Goal: Information Seeking & Learning: Learn about a topic

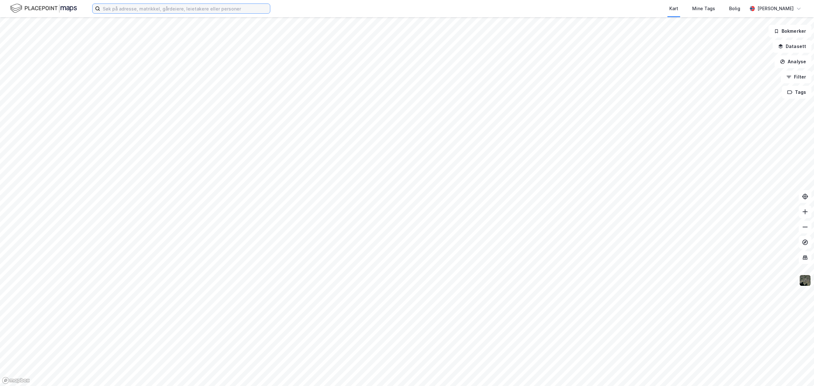
click at [164, 11] on input at bounding box center [185, 9] width 170 height 10
type input "y"
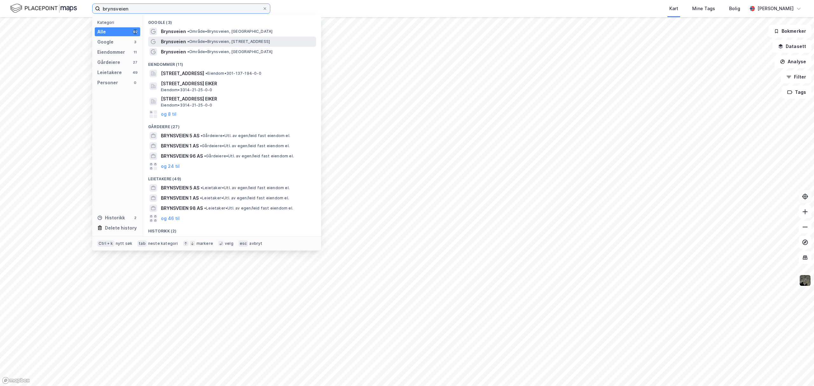
type input "brynsveien"
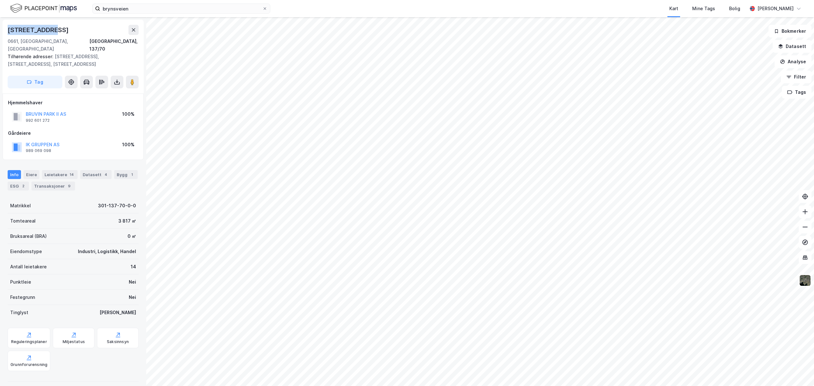
drag, startPoint x: 7, startPoint y: 30, endPoint x: 59, endPoint y: 30, distance: 52.5
click at [59, 30] on div "[STREET_ADDRESS], 137/70 Tilhørende adresser: [STREET_ADDRESS], [STREET_ADDRESS…" at bounding box center [73, 57] width 141 height 74
click at [33, 170] on div "Eiere" at bounding box center [32, 174] width 16 height 9
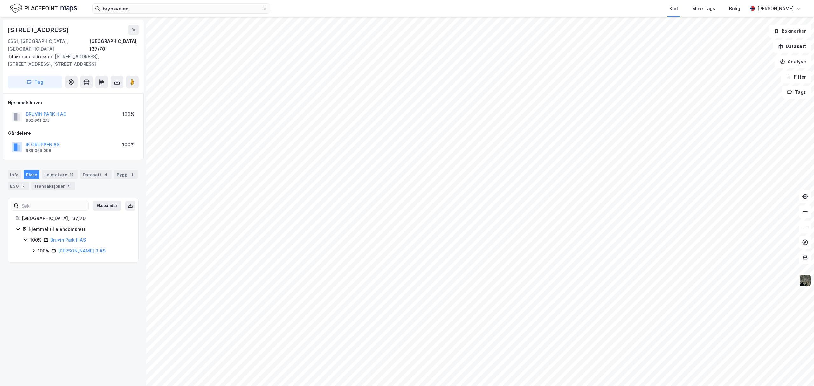
click at [34, 249] on icon at bounding box center [33, 251] width 2 height 4
click at [41, 260] on icon at bounding box center [41, 262] width 2 height 4
click at [75, 182] on div "Transaksjoner 9" at bounding box center [53, 186] width 44 height 9
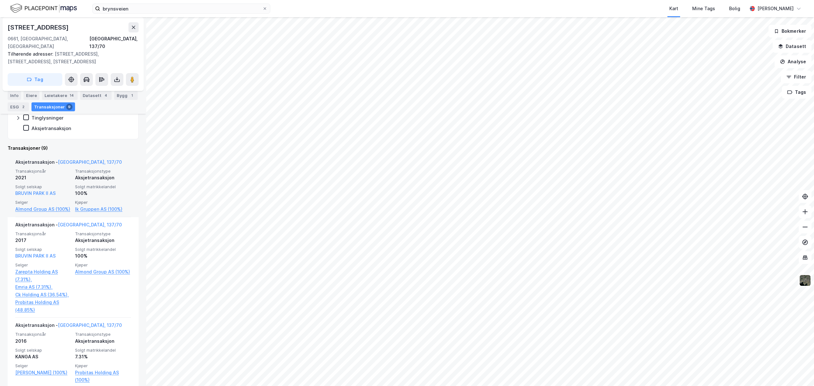
scroll to position [170, 0]
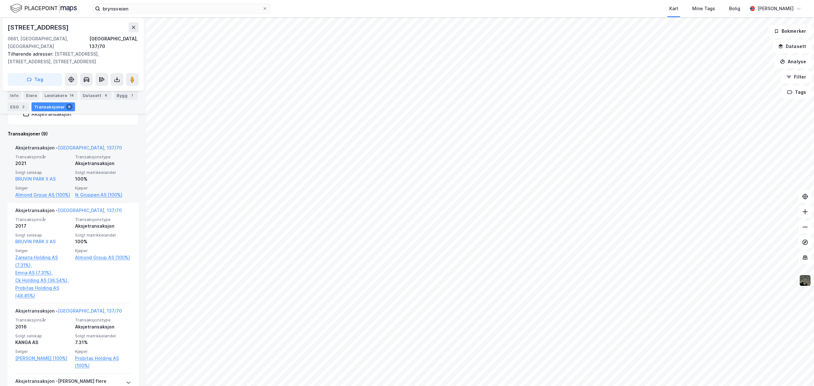
click at [8, 188] on div "Aksjetransaksjon - [GEOGRAPHIC_DATA], 137/70 Transaksjonsår 2021 Transaksjonsty…" at bounding box center [73, 171] width 131 height 63
click at [26, 191] on link "Almond Group AS (100%)" at bounding box center [43, 195] width 56 height 8
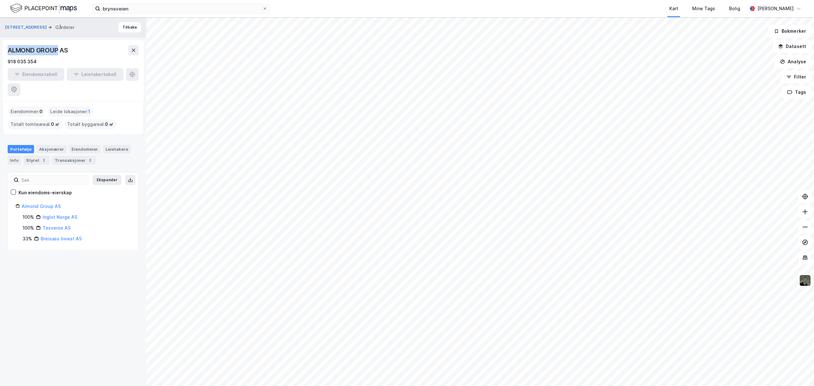
drag, startPoint x: 6, startPoint y: 49, endPoint x: 58, endPoint y: 50, distance: 52.2
click at [58, 50] on div "ALMOND GROUP AS 918 035 354 Eiendomstabell Leietakertabell" at bounding box center [73, 70] width 141 height 61
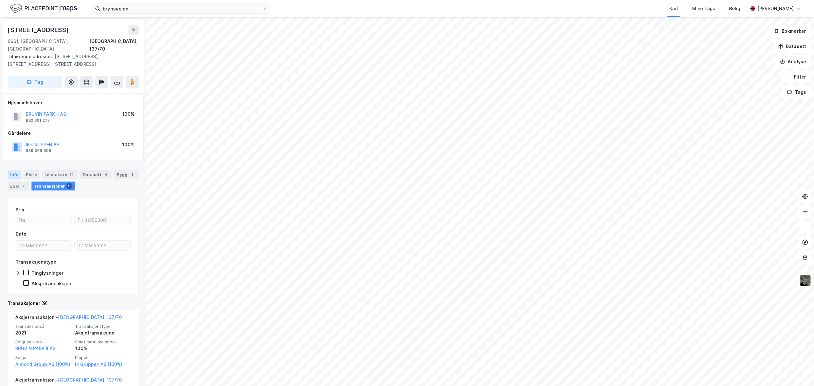
click at [15, 170] on div "Info" at bounding box center [14, 174] width 13 height 9
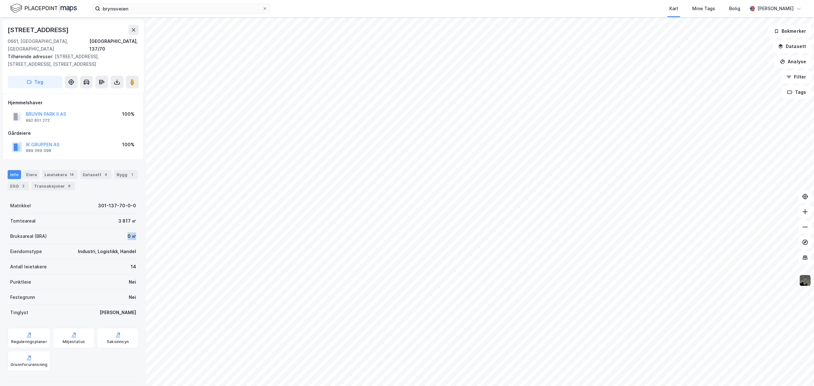
drag, startPoint x: 115, startPoint y: 226, endPoint x: 129, endPoint y: 228, distance: 14.2
click at [129, 229] on div "Bruksareal (BRA) 0 ㎡" at bounding box center [73, 236] width 131 height 15
